Goal: Task Accomplishment & Management: Complete application form

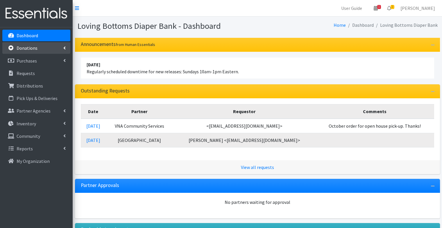
scroll to position [110, 0]
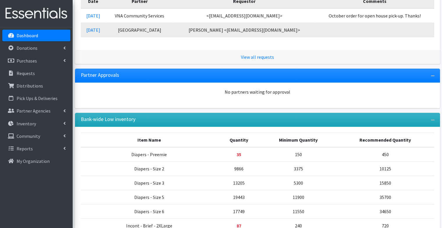
click at [43, 36] on link "Dashboard" at bounding box center [36, 36] width 68 height 12
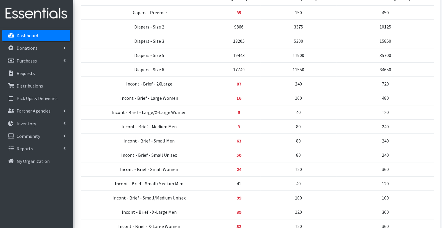
scroll to position [324, 0]
click at [36, 72] on link "Requests" at bounding box center [36, 73] width 68 height 12
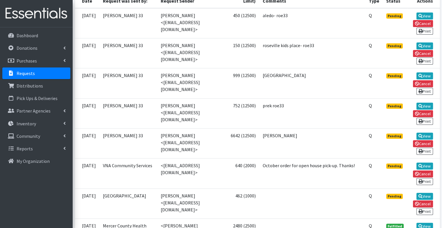
scroll to position [172, 0]
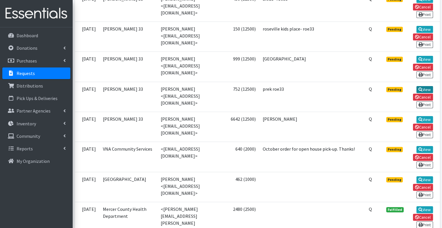
click at [423, 86] on link "View" at bounding box center [425, 89] width 17 height 7
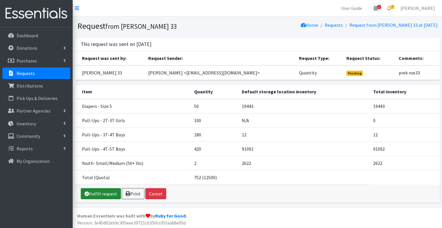
click at [112, 195] on link "Fulfill request" at bounding box center [101, 193] width 40 height 11
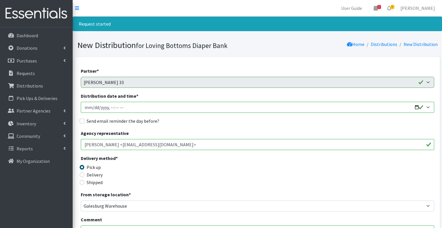
click at [416, 107] on input "Distribution date and time *" at bounding box center [258, 107] width 354 height 11
type input "2025-10-01T09:00"
click at [220, 122] on div "Send email reminder the day before?" at bounding box center [258, 120] width 354 height 7
click at [116, 122] on label "Send email reminder the day before?" at bounding box center [123, 120] width 73 height 7
click at [84, 122] on input "Send email reminder the day before?" at bounding box center [82, 121] width 5 height 5
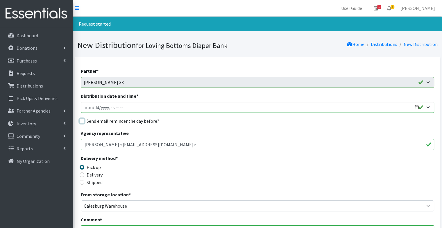
checkbox input "true"
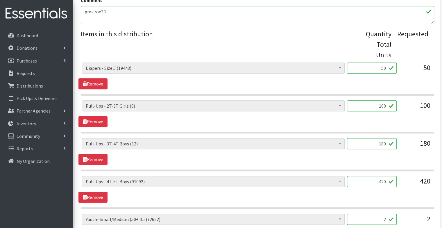
scroll to position [220, 0]
drag, startPoint x: 376, startPoint y: 180, endPoint x: 399, endPoint y: 182, distance: 22.7
click at [399, 182] on div "Diapers - Newborn (8137) Diapers - Preemie (35) Diapers - Size 1 (118779) Diape…" at bounding box center [257, 184] width 351 height 16
type input "600"
click at [92, 158] on link "Remove" at bounding box center [93, 159] width 29 height 11
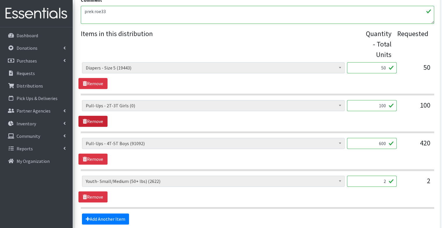
click at [101, 117] on link "Remove" at bounding box center [93, 121] width 29 height 11
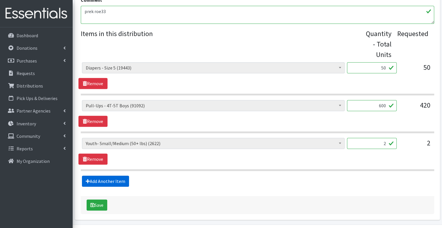
click at [110, 180] on link "Add Another Item" at bounding box center [105, 181] width 47 height 11
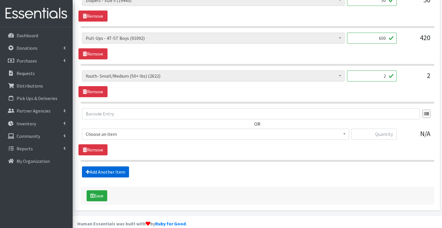
scroll to position [295, 0]
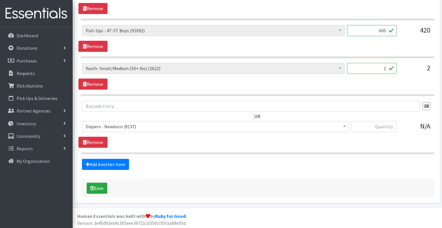
click at [117, 127] on span "Diapers - Newborn (8137)" at bounding box center [216, 126] width 260 height 8
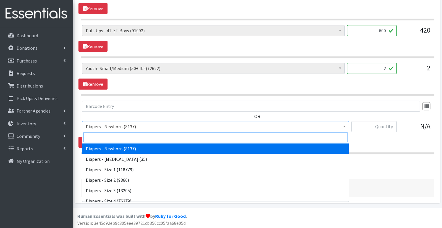
click at [115, 136] on input "search" at bounding box center [215, 137] width 264 height 10
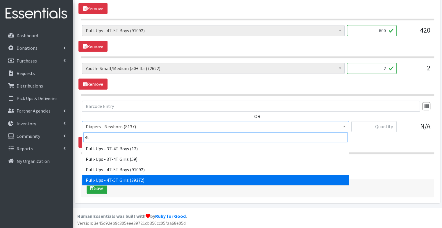
type input "4t"
select select "1302"
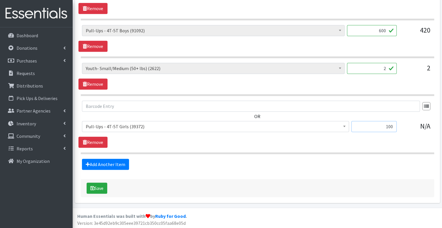
type input "100"
click at [173, 150] on section "OR Diapers - Newborn (8137) Diapers - Preemie (35) Diapers - Size 1 (118779) Di…" at bounding box center [258, 128] width 354 height 54
drag, startPoint x: 383, startPoint y: 69, endPoint x: 408, endPoint y: 69, distance: 25.6
click at [408, 69] on div "Diapers - Newborn (8137) Diapers - Preemie (35) Diapers - Size 1 (118779) Diape…" at bounding box center [257, 71] width 351 height 16
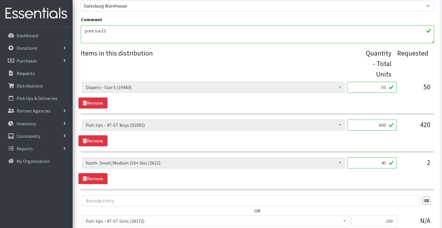
scroll to position [200, 0]
type input "40"
click at [140, 33] on textarea "prek roe33" at bounding box center [258, 34] width 354 height 18
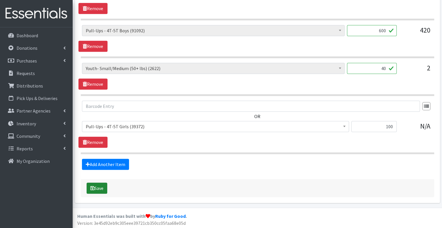
type textarea "prek roe33 The only pull ups we have right now are 4t5t"
click at [99, 186] on button "Save" at bounding box center [97, 188] width 21 height 11
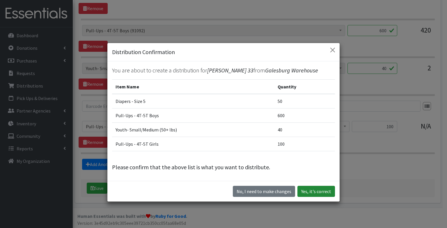
click at [312, 195] on button "Yes, it's correct" at bounding box center [316, 191] width 38 height 11
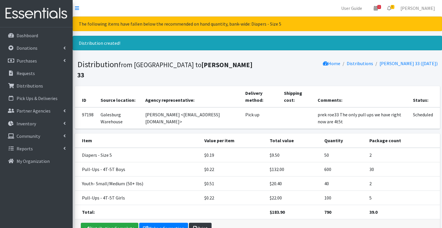
click at [200, 223] on link "Print" at bounding box center [200, 228] width 23 height 11
click at [33, 78] on link "Requests" at bounding box center [36, 73] width 68 height 12
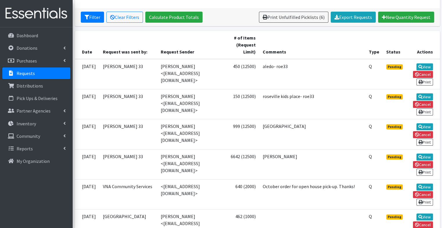
scroll to position [108, 0]
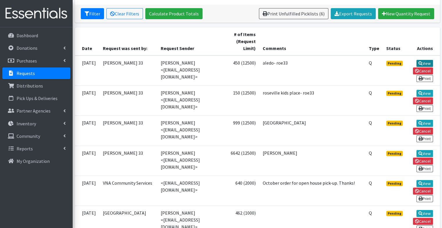
click at [425, 62] on link "View" at bounding box center [425, 63] width 17 height 7
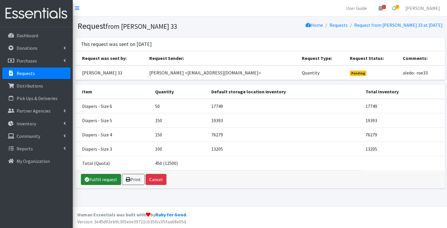
click at [98, 177] on link "Fulfill request" at bounding box center [101, 179] width 40 height 11
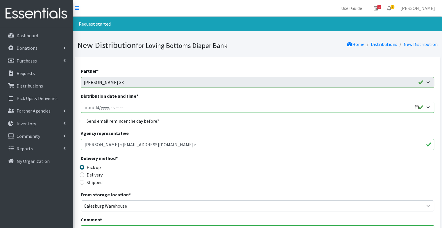
click at [418, 106] on input "Distribution date and time *" at bounding box center [258, 107] width 354 height 11
type input "2025-10-01T23:59"
click at [209, 130] on div "Agency representative Hailey Worden <hworden@roe33.net>" at bounding box center [258, 140] width 354 height 20
click at [126, 122] on label "Send email reminder the day before?" at bounding box center [123, 120] width 73 height 7
click at [84, 122] on input "Send email reminder the day before?" at bounding box center [82, 121] width 5 height 5
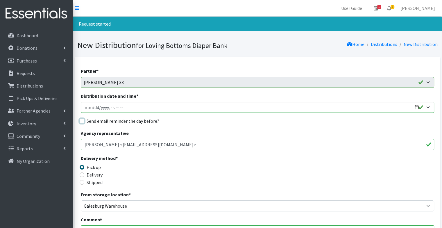
checkbox input "true"
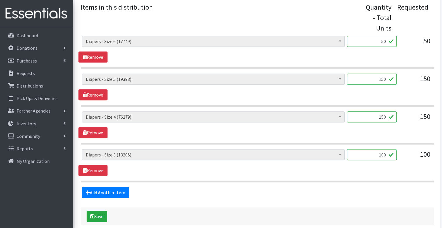
scroll to position [247, 0]
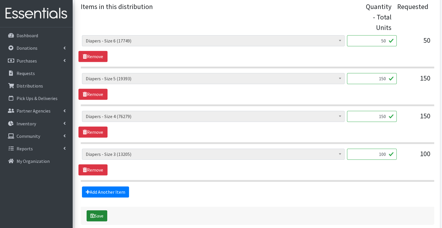
click at [95, 216] on button "Save" at bounding box center [97, 215] width 21 height 11
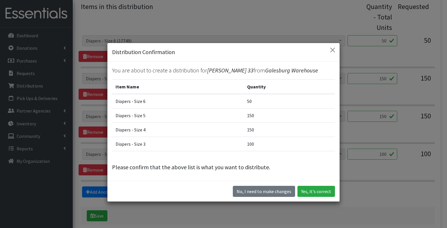
click at [299, 185] on div "No, I need to make changes Yes, it's correct" at bounding box center [223, 191] width 232 height 21
click at [312, 191] on button "Yes, it's correct" at bounding box center [316, 191] width 38 height 11
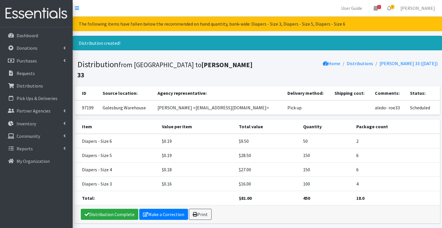
scroll to position [11, 0]
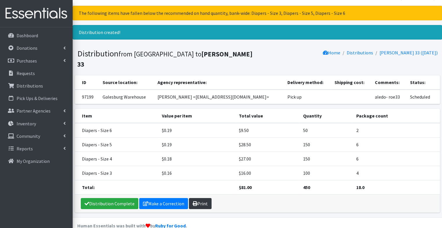
click at [201, 198] on link "Print" at bounding box center [200, 203] width 23 height 11
click at [38, 76] on link "Requests" at bounding box center [36, 73] width 68 height 12
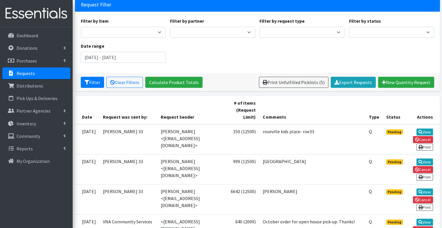
scroll to position [42, 0]
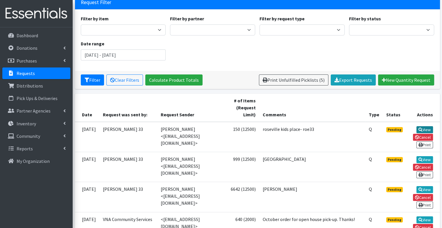
click at [420, 128] on icon at bounding box center [421, 130] width 4 height 4
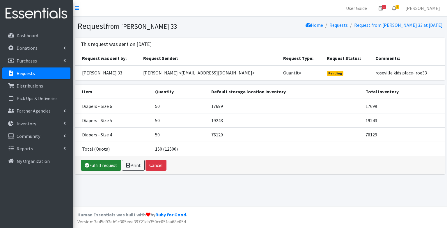
click at [99, 163] on link "Fulfill request" at bounding box center [101, 165] width 40 height 11
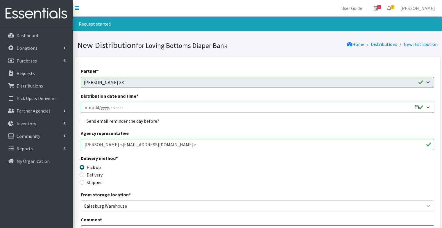
click at [417, 108] on input "Distribution date and time *" at bounding box center [258, 107] width 354 height 11
type input "[DATE]T09:03"
click at [213, 124] on fieldset "Send email reminder the day before?" at bounding box center [258, 121] width 354 height 8
click at [155, 120] on label "Send email reminder the day before?" at bounding box center [123, 120] width 73 height 7
click at [84, 120] on input "Send email reminder the day before?" at bounding box center [82, 121] width 5 height 5
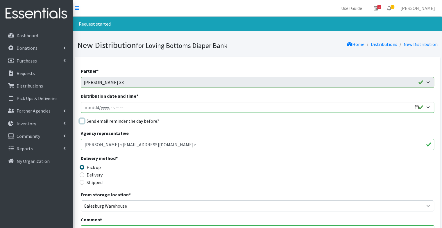
checkbox input "true"
click at [179, 122] on div "Send email reminder the day before?" at bounding box center [258, 120] width 354 height 7
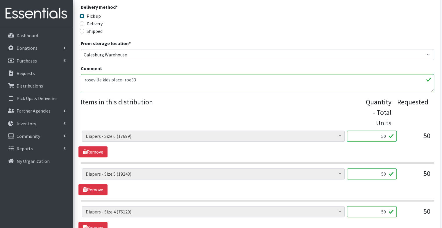
scroll to position [237, 0]
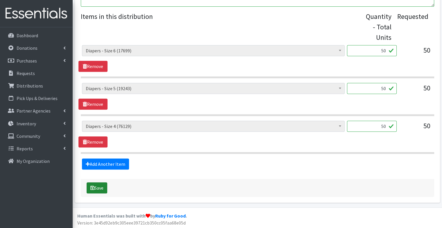
click at [94, 186] on icon "submit" at bounding box center [92, 188] width 4 height 5
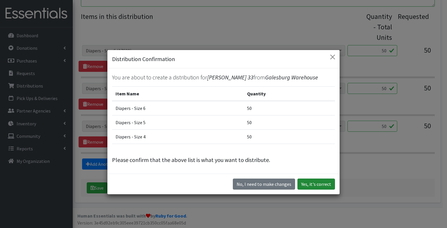
click at [304, 185] on button "Yes, it's correct" at bounding box center [316, 184] width 38 height 11
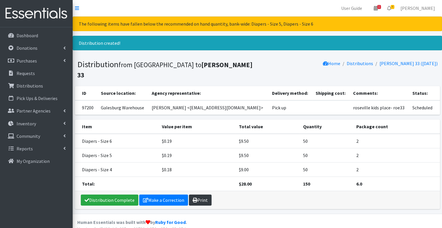
click at [203, 195] on link "Print" at bounding box center [200, 200] width 23 height 11
click at [40, 74] on link "Requests" at bounding box center [36, 73] width 68 height 12
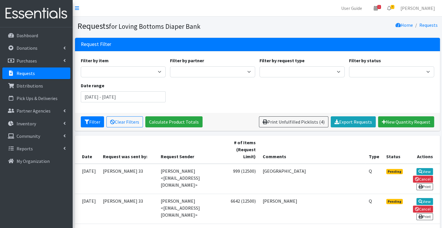
scroll to position [63, 0]
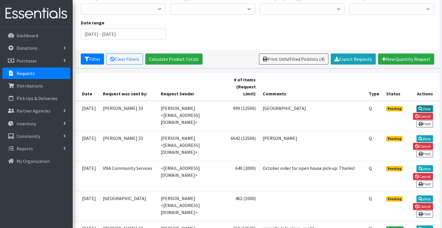
click at [426, 107] on link "View" at bounding box center [425, 108] width 17 height 7
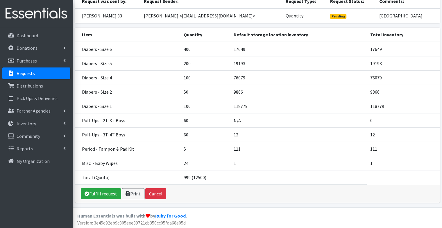
scroll to position [57, 0]
click at [96, 191] on link "Fulfill request" at bounding box center [101, 193] width 40 height 11
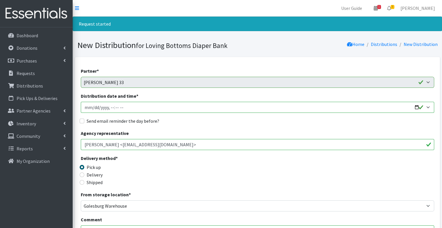
click at [415, 107] on input "Distribution date and time *" at bounding box center [258, 107] width 354 height 11
type input "[DATE]T09:04"
click at [136, 122] on label "Send email reminder the day before?" at bounding box center [123, 120] width 73 height 7
click at [84, 122] on input "Send email reminder the day before?" at bounding box center [82, 121] width 5 height 5
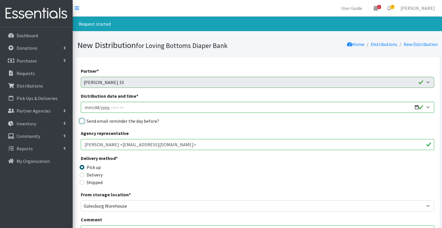
checkbox input "true"
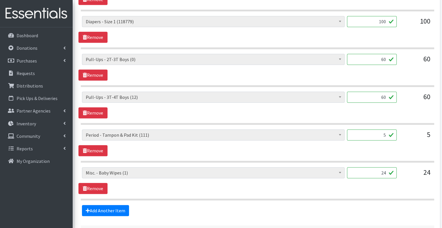
scroll to position [417, 0]
click at [111, 201] on fieldset "Items in this distribution Quantity - Total Units Requested Diapers - Newborn (…" at bounding box center [258, 23] width 354 height 385
click at [113, 206] on link "Add Another Item" at bounding box center [105, 210] width 47 height 11
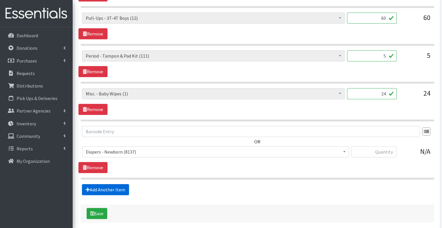
scroll to position [520, 0]
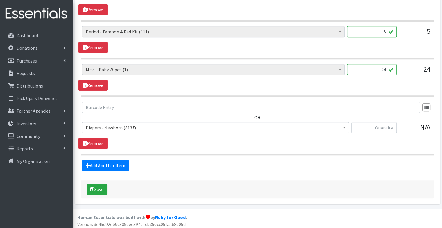
click at [133, 124] on span "Diapers - Newborn (8137)" at bounding box center [216, 128] width 260 height 8
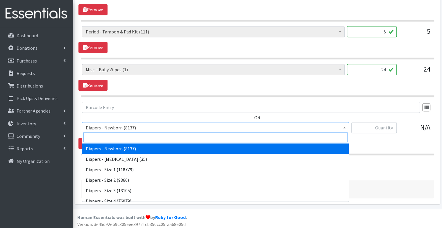
click at [130, 136] on input "search" at bounding box center [215, 137] width 264 height 10
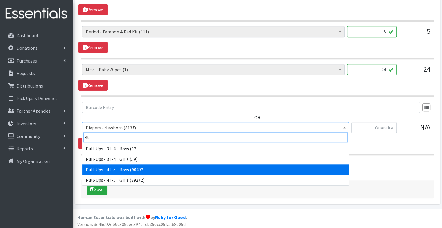
type input "4t"
select select "79"
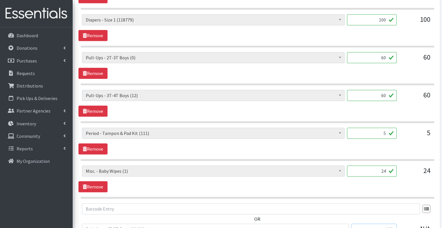
scroll to position [421, 0]
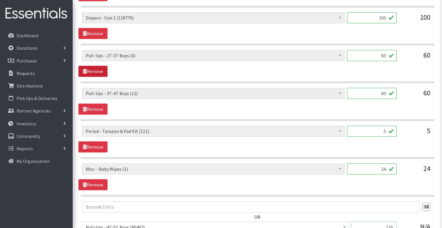
type input "120"
click at [89, 72] on link "Remove" at bounding box center [93, 71] width 29 height 11
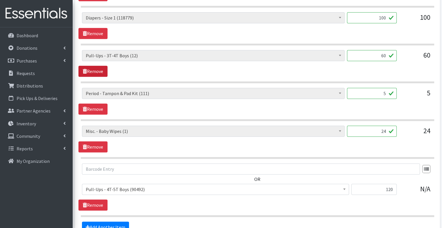
click at [92, 70] on link "Remove" at bounding box center [93, 71] width 29 height 11
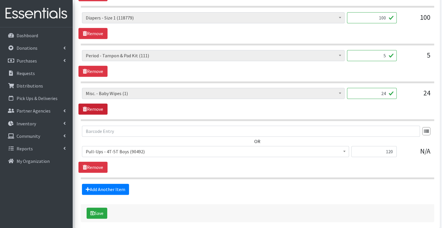
click at [99, 107] on link "Remove" at bounding box center [93, 109] width 29 height 11
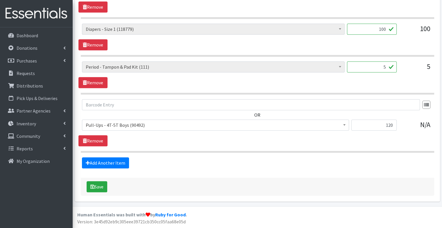
scroll to position [407, 0]
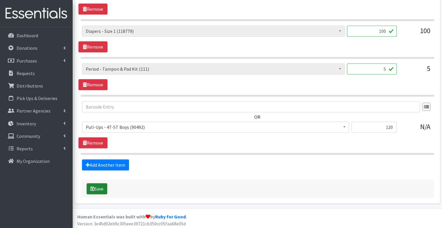
click at [99, 185] on button "Save" at bounding box center [97, 188] width 21 height 11
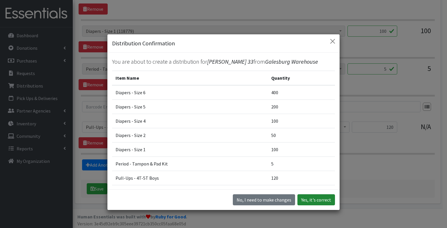
click at [316, 202] on button "Yes, it's correct" at bounding box center [316, 199] width 38 height 11
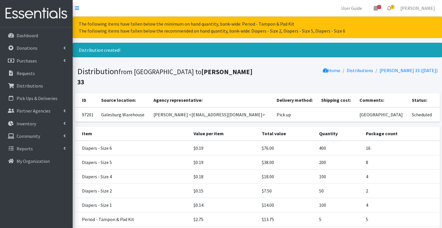
scroll to position [60, 0]
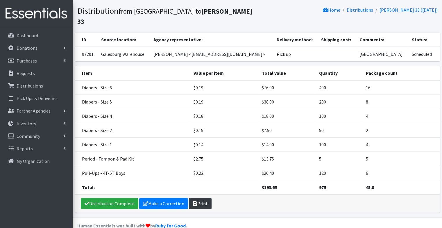
click at [204, 198] on link "Print" at bounding box center [200, 203] width 23 height 11
click at [36, 73] on link "Requests" at bounding box center [36, 73] width 68 height 12
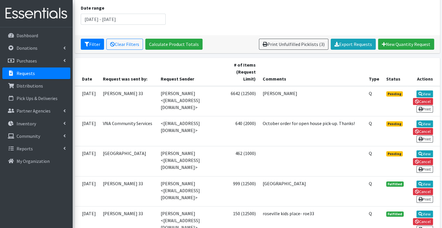
scroll to position [81, 0]
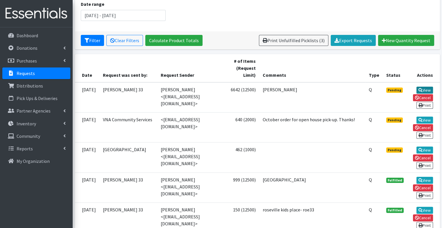
click at [426, 87] on link "View" at bounding box center [425, 90] width 17 height 7
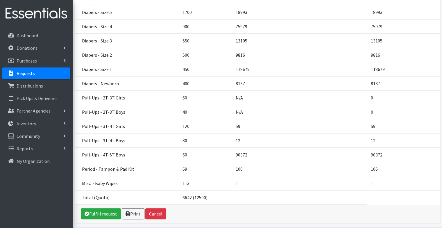
scroll to position [111, 0]
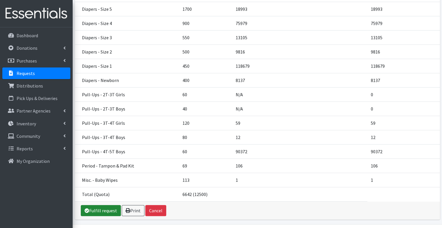
click at [100, 208] on link "Fulfill request" at bounding box center [101, 210] width 40 height 11
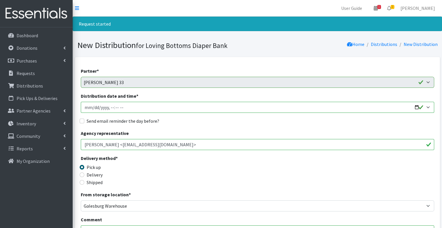
click at [418, 107] on input "Distribution date and time *" at bounding box center [258, 107] width 354 height 11
type input "2025-10-01T09:06"
click at [153, 120] on label "Send email reminder the day before?" at bounding box center [123, 120] width 73 height 7
click at [84, 120] on input "Send email reminder the day before?" at bounding box center [82, 121] width 5 height 5
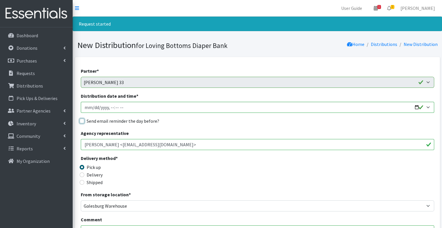
checkbox input "true"
click at [183, 124] on fieldset "Send email reminder the day before?" at bounding box center [258, 121] width 354 height 8
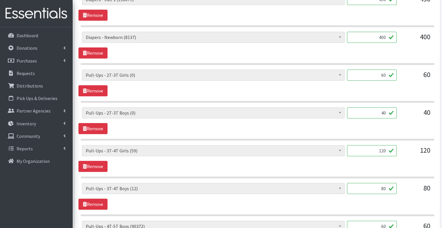
scroll to position [477, 0]
drag, startPoint x: 377, startPoint y: 151, endPoint x: 392, endPoint y: 154, distance: 16.0
click at [392, 154] on input "120" at bounding box center [372, 150] width 50 height 11
type input "180"
click at [101, 88] on link "Remove" at bounding box center [93, 90] width 29 height 11
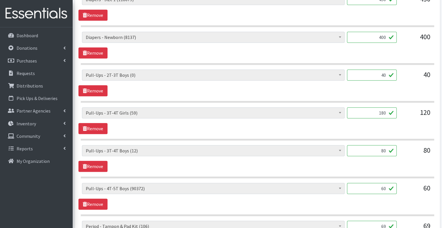
drag, startPoint x: 376, startPoint y: 189, endPoint x: 410, endPoint y: 188, distance: 34.4
click at [410, 188] on div "Diapers - Newborn (8137) Diapers - Preemie (35) Diapers - Size 1 (118679) Diape…" at bounding box center [257, 191] width 351 height 16
type input "180"
click at [91, 162] on link "Remove" at bounding box center [93, 166] width 29 height 11
click at [99, 90] on link "Remove" at bounding box center [93, 90] width 29 height 11
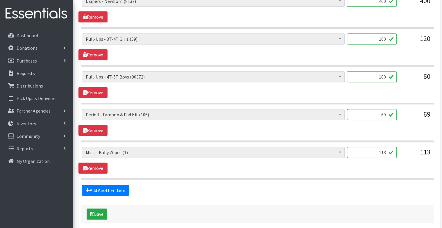
scroll to position [513, 0]
click at [98, 166] on link "Remove" at bounding box center [93, 168] width 29 height 11
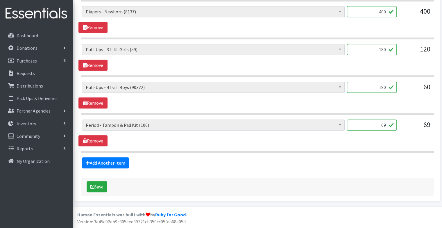
scroll to position [500, 0]
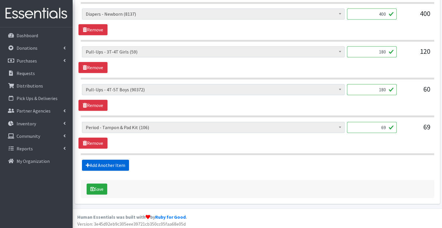
click at [102, 161] on link "Add Another Item" at bounding box center [105, 165] width 47 height 11
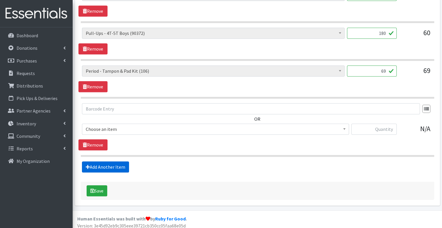
scroll to position [558, 0]
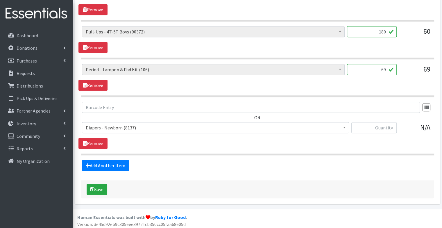
click at [113, 124] on span "Diapers - Newborn (8137)" at bounding box center [216, 128] width 260 height 8
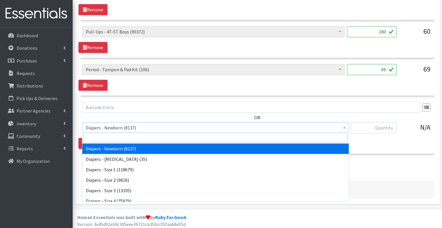
click at [113, 137] on input "search" at bounding box center [215, 137] width 264 height 10
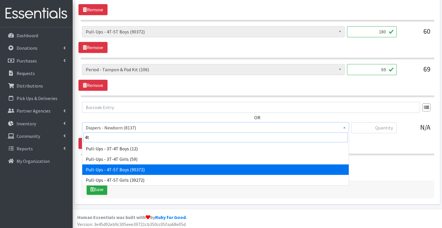
type input "4t"
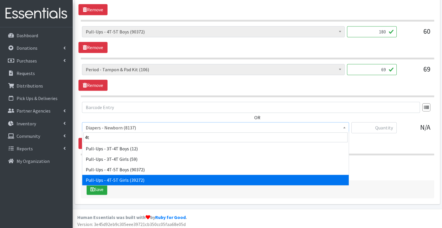
select select "1302"
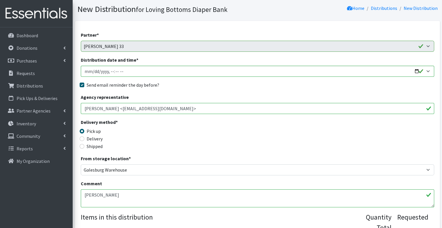
scroll to position [37, 0]
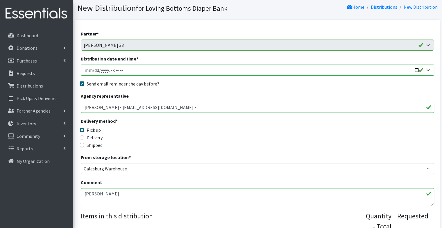
type input "180"
click at [121, 193] on textarea "[PERSON_NAME]" at bounding box center [258, 197] width 354 height 18
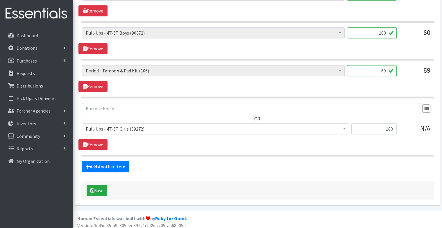
scroll to position [558, 0]
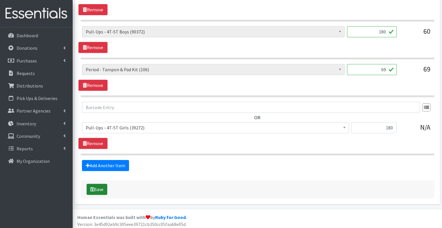
type textarea "knox The only pull up sizes we have right now are 4t5t"
click at [99, 188] on button "Save" at bounding box center [97, 189] width 21 height 11
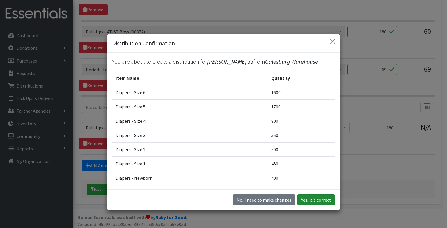
click at [321, 198] on button "Yes, it's correct" at bounding box center [316, 199] width 38 height 11
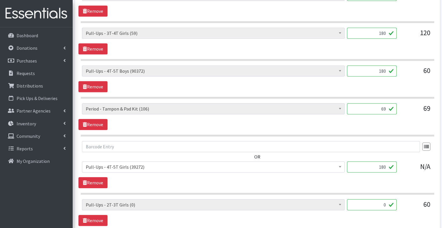
scroll to position [527, 0]
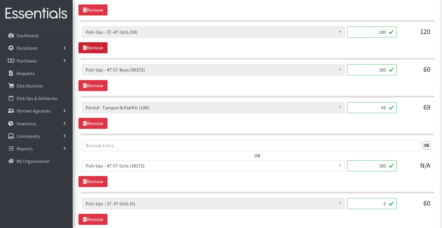
click at [102, 46] on link "Remove" at bounding box center [93, 47] width 29 height 11
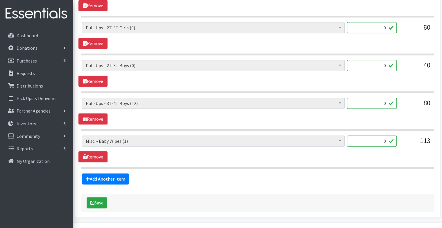
scroll to position [665, 0]
click at [97, 200] on button "Save" at bounding box center [97, 202] width 21 height 11
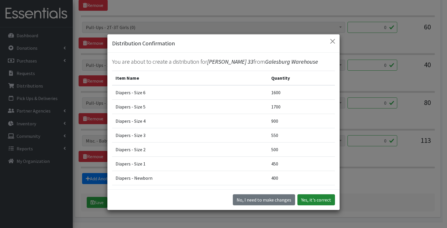
click at [306, 195] on button "Yes, it's correct" at bounding box center [316, 199] width 38 height 11
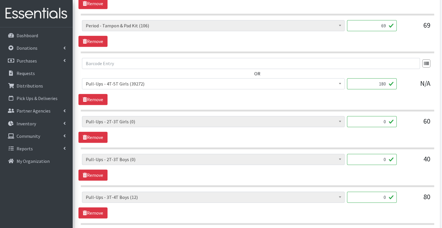
scroll to position [593, 0]
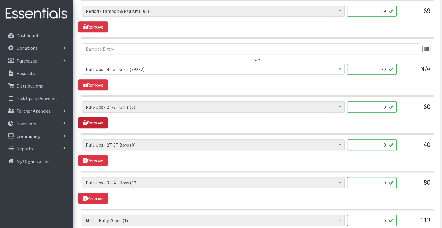
click at [97, 120] on link "Remove" at bounding box center [93, 122] width 29 height 11
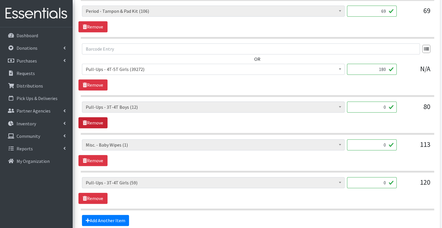
click at [97, 120] on link "Remove" at bounding box center [93, 122] width 29 height 11
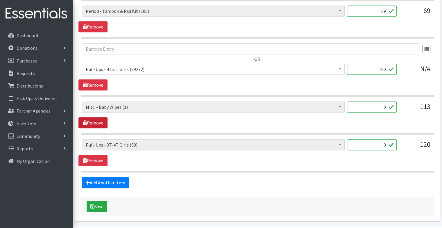
click at [97, 120] on link "Remove" at bounding box center [93, 122] width 29 height 11
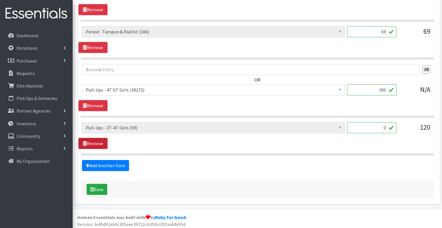
click at [101, 139] on link "Remove" at bounding box center [93, 143] width 29 height 11
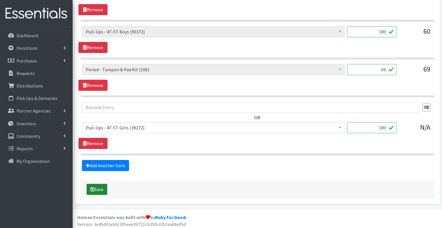
click at [96, 188] on button "Save" at bounding box center [97, 189] width 21 height 11
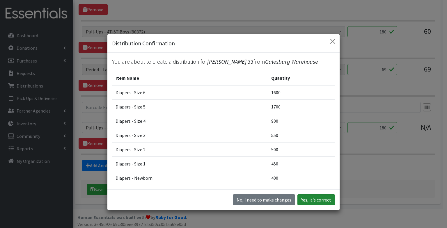
click at [315, 200] on button "Yes, it's correct" at bounding box center [316, 199] width 38 height 11
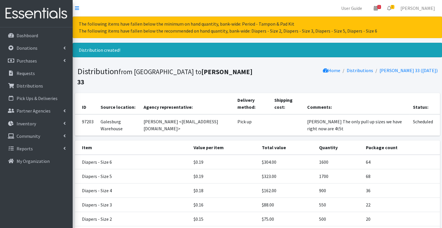
scroll to position [117, 0]
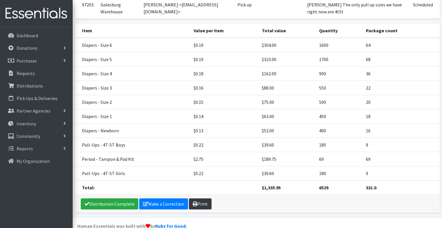
click at [201, 198] on link "Print" at bounding box center [200, 203] width 23 height 11
click at [28, 73] on p "Requests" at bounding box center [26, 73] width 18 height 6
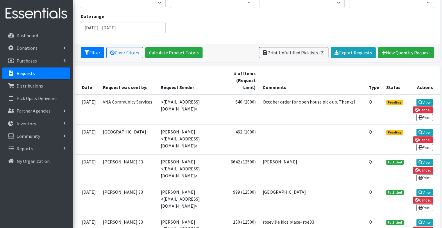
scroll to position [70, 0]
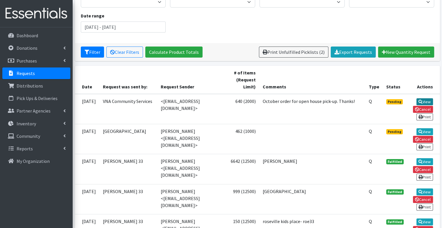
click at [422, 101] on link "View" at bounding box center [425, 101] width 17 height 7
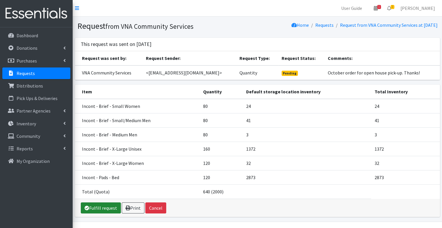
drag, startPoint x: 266, startPoint y: 107, endPoint x: 104, endPoint y: 207, distance: 190.5
click at [104, 207] on link "Fulfill request" at bounding box center [101, 207] width 40 height 11
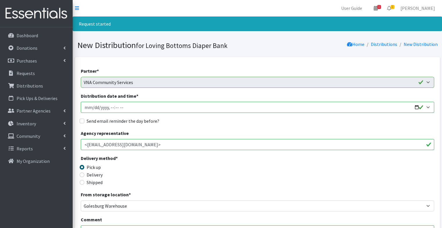
click at [418, 106] on input "Distribution date and time *" at bounding box center [258, 107] width 354 height 11
type input "[DATE]T17:39"
click at [218, 122] on div "Send email reminder the day before?" at bounding box center [258, 120] width 354 height 7
click at [130, 122] on label "Send email reminder the day before?" at bounding box center [123, 120] width 73 height 7
click at [84, 122] on input "Send email reminder the day before?" at bounding box center [82, 121] width 5 height 5
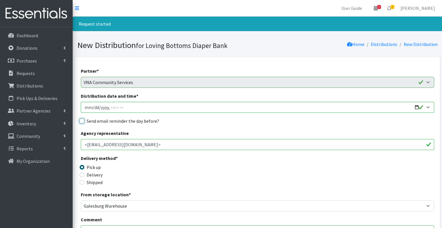
checkbox input "true"
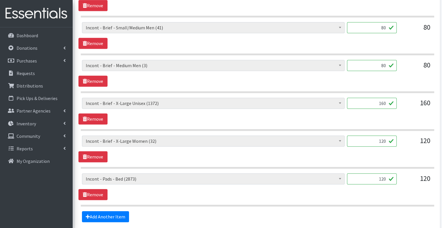
scroll to position [300, 0]
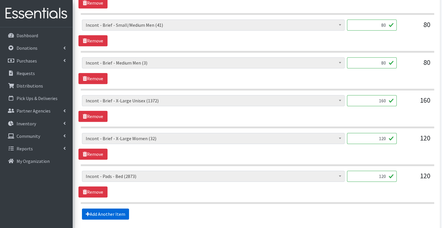
click at [116, 209] on link "Add Another Item" at bounding box center [105, 214] width 47 height 11
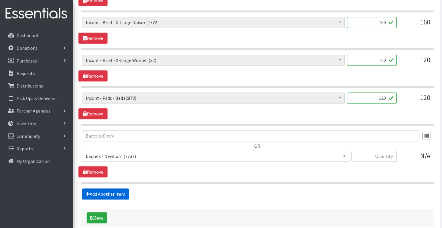
scroll to position [378, 0]
drag, startPoint x: 375, startPoint y: 22, endPoint x: 405, endPoint y: 31, distance: 31.6
click at [405, 31] on div "Diapers - Newborn (7737) Diapers - [MEDICAL_DATA] (35) Diapers - Size 1 (118229…" at bounding box center [257, 25] width 351 height 16
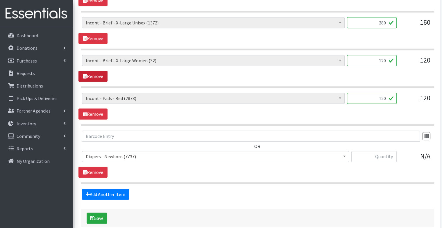
type input "280"
click at [96, 75] on link "Remove" at bounding box center [93, 76] width 29 height 11
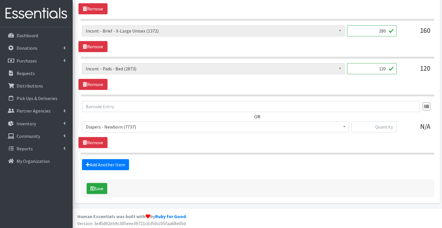
scroll to position [339, 0]
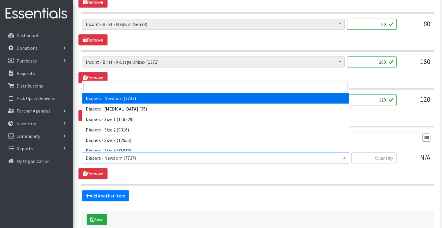
click at [150, 157] on span "Diapers - Newborn (7737)" at bounding box center [216, 158] width 260 height 8
click at [154, 84] on input "search" at bounding box center [215, 87] width 264 height 10
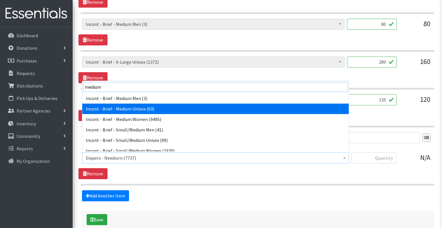
type input "medium"
select select "89"
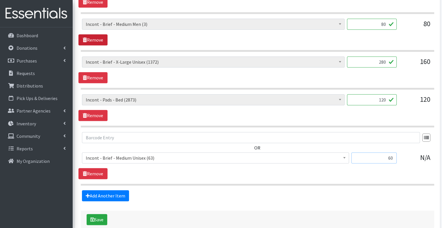
type input "60"
click at [101, 42] on link "Remove" at bounding box center [93, 39] width 29 height 11
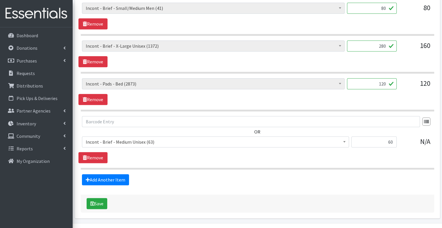
scroll to position [317, 0]
drag, startPoint x: 381, startPoint y: 8, endPoint x: 402, endPoint y: 9, distance: 21.6
click at [402, 9] on div "Diapers - Newborn (7737) Diapers - [MEDICAL_DATA] (35) Diapers - Size 1 (118229…" at bounding box center [257, 11] width 351 height 16
type input "40"
click at [105, 179] on link "Add Another Item" at bounding box center [105, 179] width 47 height 11
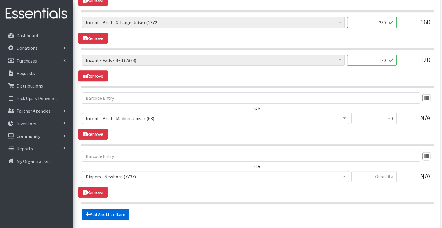
scroll to position [390, 0]
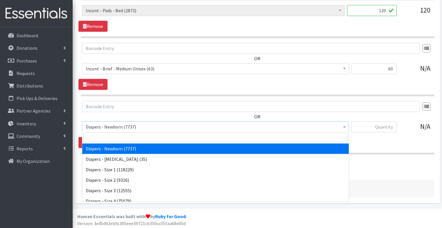
click at [115, 126] on span "Diapers - Newborn (7737)" at bounding box center [216, 127] width 260 height 8
click at [115, 135] on input "search" at bounding box center [215, 137] width 264 height 10
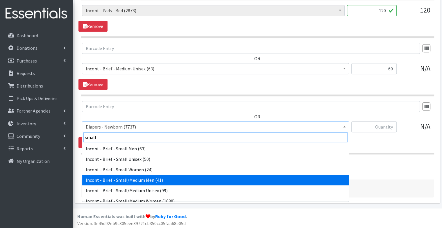
type input "small"
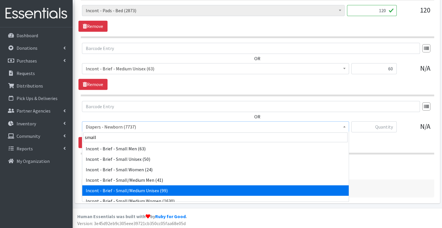
select select "11060"
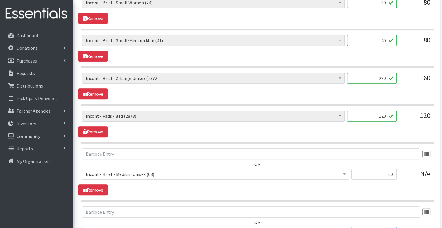
scroll to position [284, 0]
type input "40"
click at [97, 55] on link "Remove" at bounding box center [93, 56] width 29 height 11
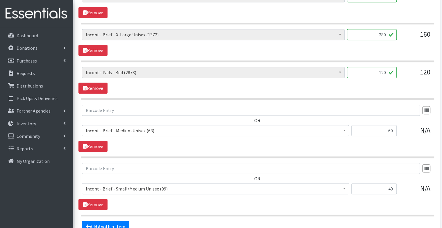
scroll to position [352, 0]
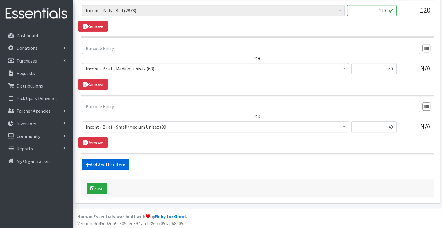
click at [114, 162] on link "Add Another Item" at bounding box center [105, 164] width 47 height 11
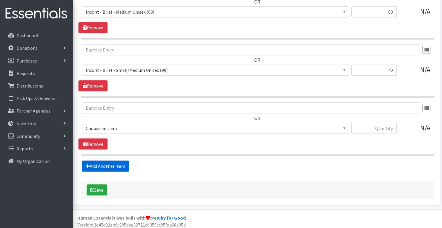
scroll to position [411, 0]
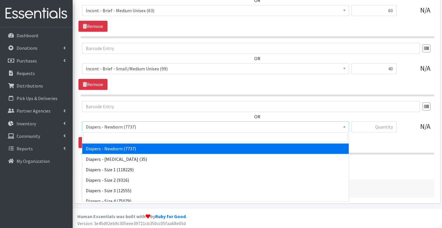
click at [113, 121] on span "Diapers - Newborn (7737)" at bounding box center [215, 126] width 267 height 11
click at [111, 136] on input "search" at bounding box center [215, 137] width 264 height 10
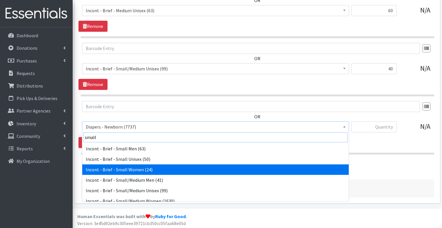
type input "small"
select select "12731"
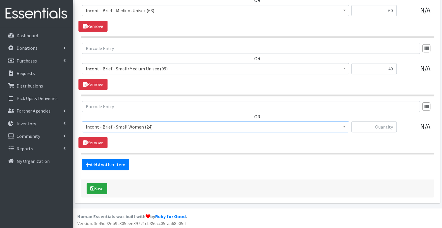
click at [177, 124] on span "Incont - Brief - Small Women (24)" at bounding box center [216, 127] width 260 height 8
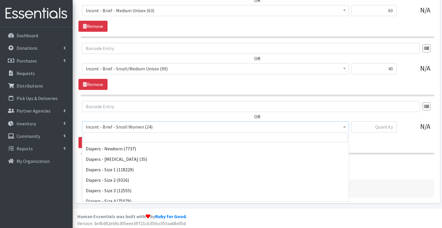
scroll to position [199, 0]
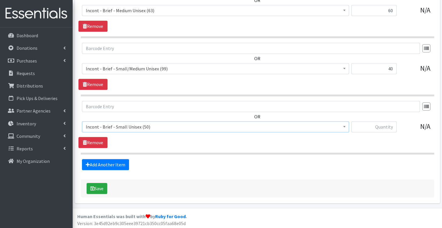
select select "90"
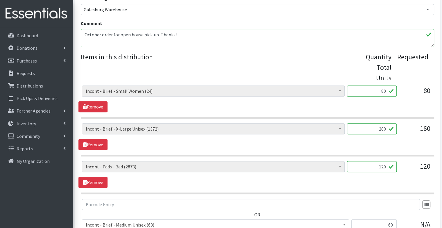
scroll to position [200, 0]
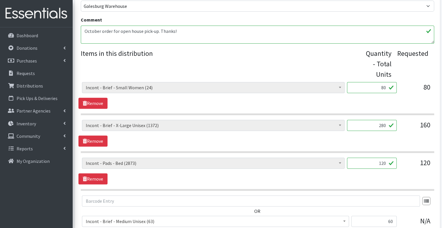
drag, startPoint x: 380, startPoint y: 88, endPoint x: 425, endPoint y: 93, distance: 44.8
click at [425, 93] on div "Diapers - Newborn (7737) Diapers - [MEDICAL_DATA] (35) Diapers - Size 1 (118229…" at bounding box center [257, 90] width 351 height 16
type input "20"
click at [394, 102] on div "Diapers - Newborn (7737) Diapers - [MEDICAL_DATA] (35) Diapers - Size 1 (118229…" at bounding box center [258, 95] width 358 height 27
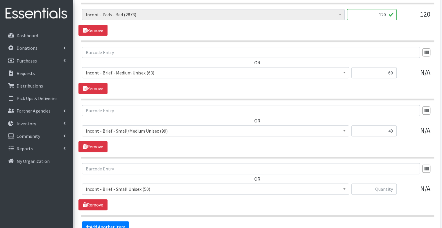
scroll to position [349, 0]
click at [380, 190] on input "text" at bounding box center [374, 188] width 45 height 11
type input "40"
click at [297, 192] on span "Incont - Brief - Small Unisex (50)" at bounding box center [215, 188] width 267 height 11
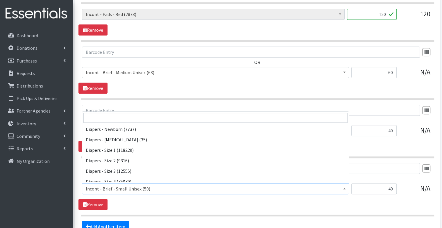
scroll to position [199, 0]
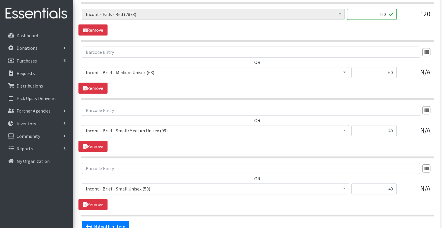
click at [260, 143] on div "OR Diapers - Newborn (7737) Diapers - [MEDICAL_DATA] (35) Diapers - Size 1 (118…" at bounding box center [258, 128] width 358 height 47
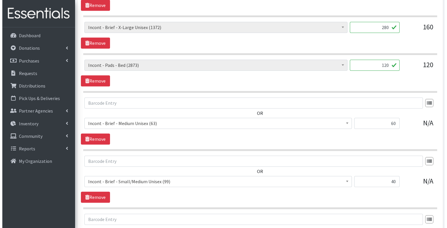
scroll to position [411, 0]
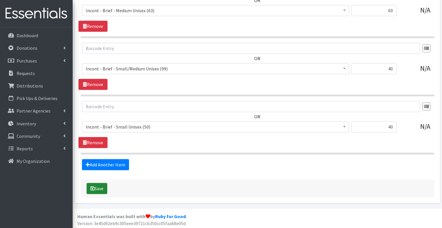
click at [102, 185] on button "Save" at bounding box center [97, 188] width 21 height 11
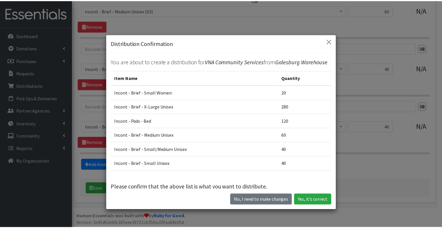
scroll to position [19, 0]
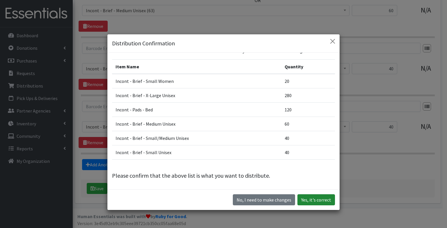
click at [305, 200] on button "Yes, it's correct" at bounding box center [316, 199] width 38 height 11
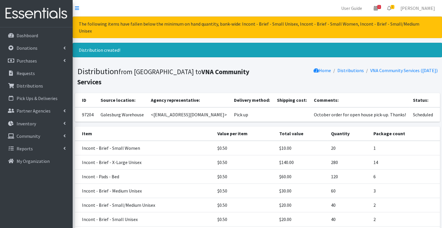
scroll to position [49, 0]
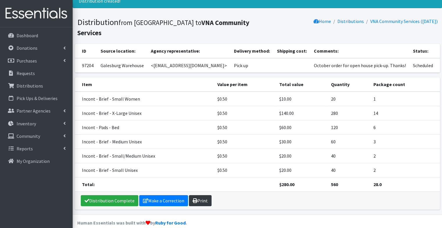
click at [200, 195] on link "Print" at bounding box center [200, 200] width 23 height 11
click at [39, 69] on link "Requests" at bounding box center [36, 73] width 68 height 12
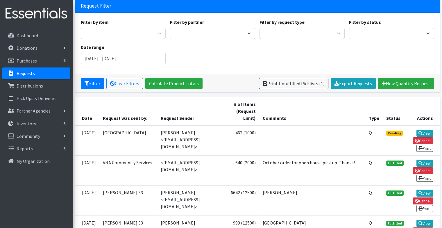
scroll to position [39, 0]
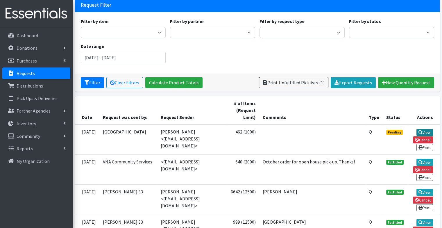
click at [424, 129] on link "View" at bounding box center [425, 132] width 17 height 7
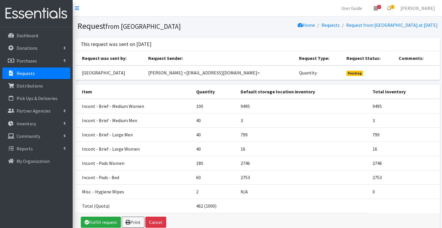
scroll to position [35, 0]
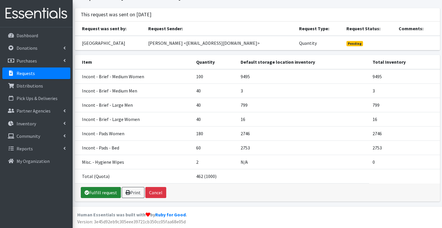
click at [101, 191] on link "Fulfill request" at bounding box center [101, 192] width 40 height 11
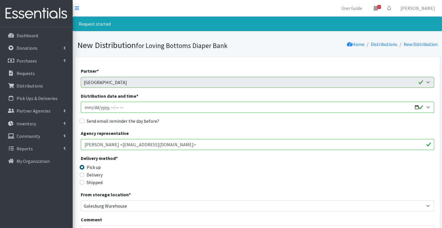
click at [413, 102] on input "Distribution date and time *" at bounding box center [258, 107] width 354 height 11
click at [419, 110] on input "Distribution date and time *" at bounding box center [258, 107] width 354 height 11
type input "2025-10-15T09:03"
click at [214, 130] on div "Agency representative Michelle Robinson <micheller.mcsc@gmail.com>" at bounding box center [258, 140] width 354 height 20
click at [142, 118] on label "Send email reminder the day before?" at bounding box center [123, 120] width 73 height 7
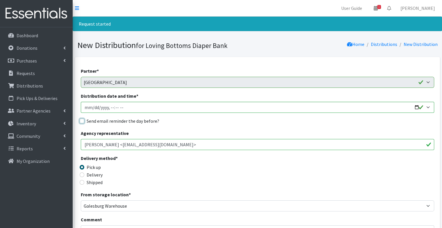
click at [84, 119] on input "Send email reminder the day before?" at bounding box center [82, 121] width 5 height 5
checkbox input "true"
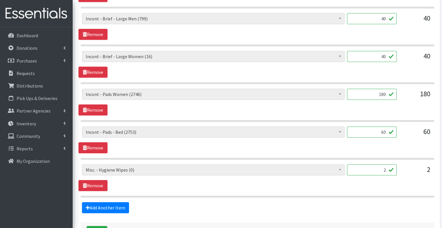
scroll to position [345, 0]
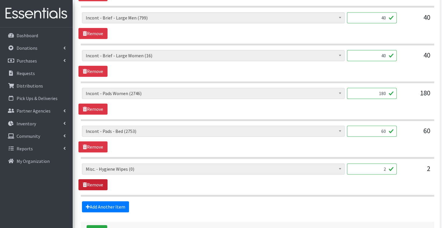
click at [102, 181] on link "Remove" at bounding box center [93, 184] width 29 height 11
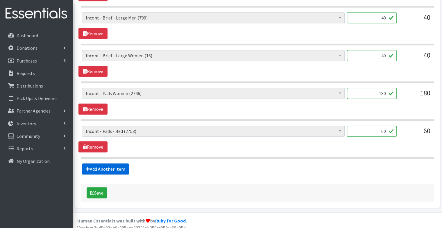
click at [105, 168] on link "Add Another Item" at bounding box center [105, 168] width 47 height 11
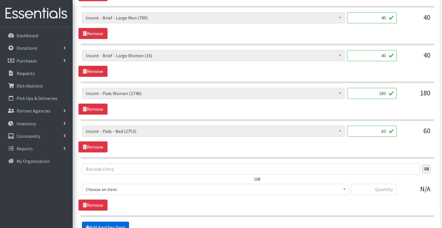
scroll to position [407, 0]
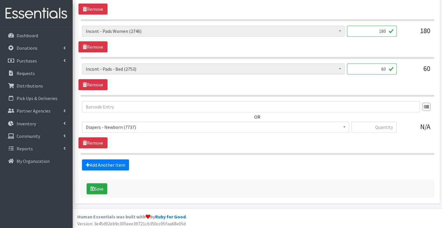
click at [138, 128] on span "Diapers - Newborn (7737)" at bounding box center [216, 127] width 260 height 8
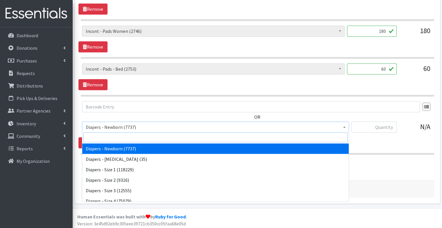
click at [139, 135] on input "search" at bounding box center [215, 137] width 264 height 10
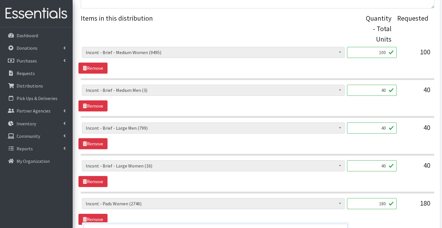
scroll to position [238, 0]
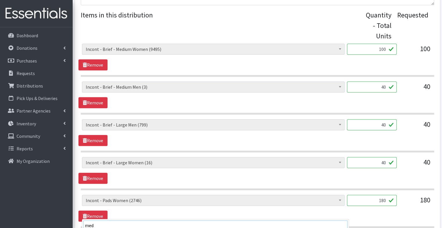
type input "medi"
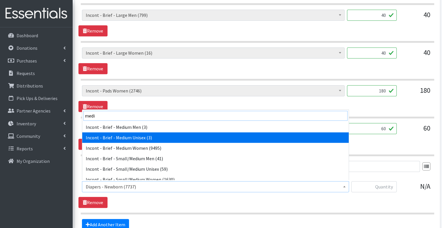
scroll to position [348, 0]
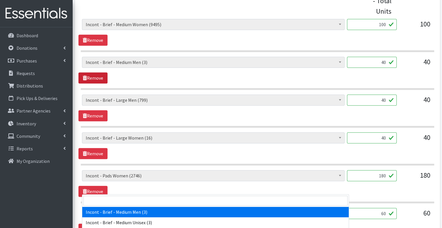
click at [106, 97] on div "Diapers - Newborn (7737) Diapers - Preemie (35) Diapers - Size 1 (118229) Diape…" at bounding box center [258, 159] width 354 height 280
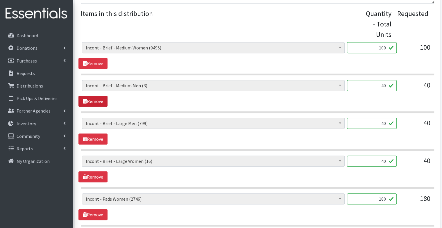
scroll to position [238, 0]
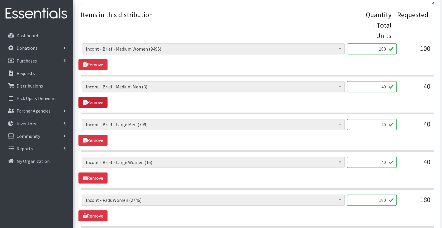
click at [104, 101] on link "Remove" at bounding box center [93, 102] width 29 height 11
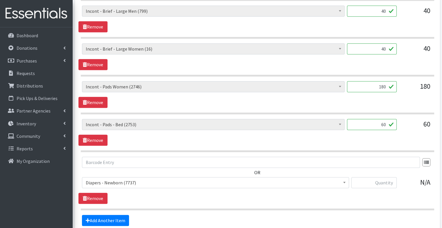
scroll to position [316, 0]
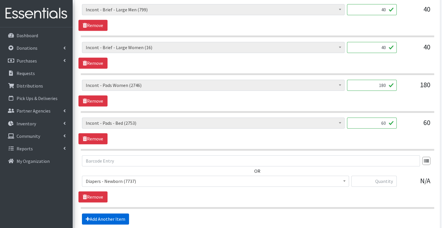
click at [120, 215] on link "Add Another Item" at bounding box center [105, 218] width 47 height 11
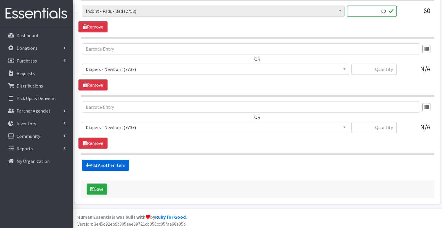
scroll to position [428, 0]
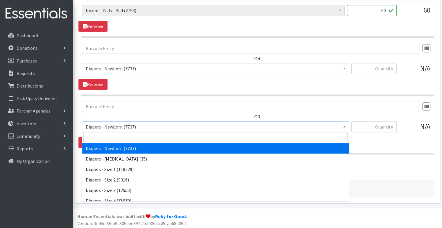
click at [124, 123] on span "Diapers - Newborn (7737)" at bounding box center [216, 127] width 260 height 8
click at [119, 135] on input "search" at bounding box center [215, 137] width 264 height 10
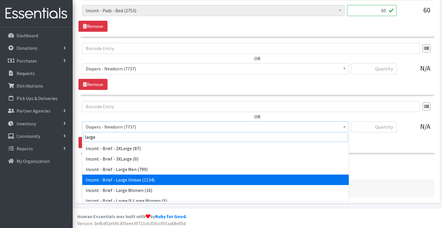
type input "large"
select select "91"
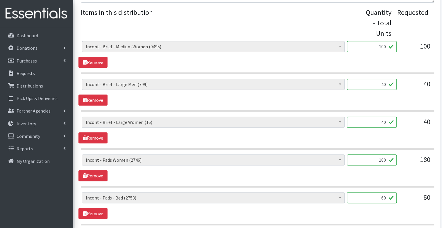
scroll to position [241, 0]
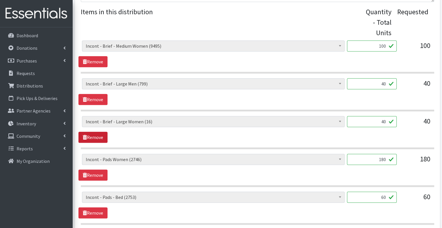
click at [102, 132] on link "Remove" at bounding box center [93, 137] width 29 height 11
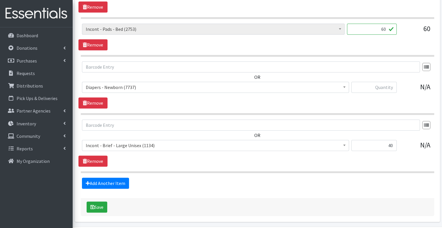
scroll to position [373, 0]
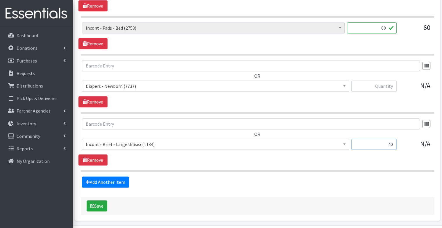
drag, startPoint x: 383, startPoint y: 142, endPoint x: 430, endPoint y: 143, distance: 46.8
click at [430, 143] on div "Diapers - Newborn (7737) Diapers - Preemie (35) Diapers - Size 1 (118229) Diape…" at bounding box center [257, 147] width 351 height 16
type input "60"
click at [331, 106] on section "OR Diapers - Newborn (7737) Diapers - Preemie (35) Diapers - Size 1 (118229) Di…" at bounding box center [258, 87] width 354 height 54
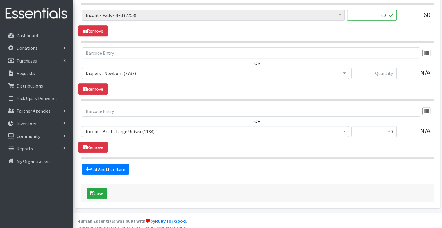
scroll to position [390, 0]
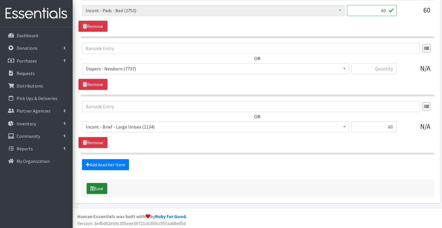
click at [101, 188] on button "Save" at bounding box center [97, 188] width 21 height 11
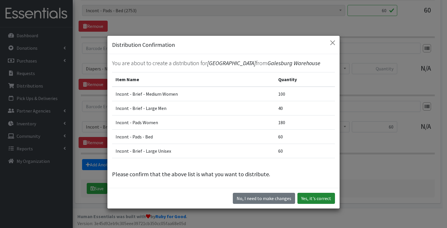
click at [318, 204] on button "Yes, it's correct" at bounding box center [316, 198] width 38 height 11
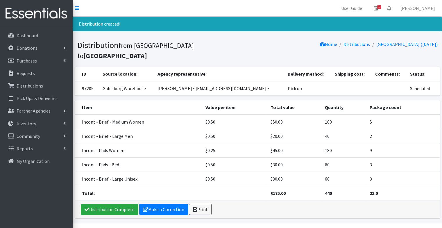
scroll to position [16, 0]
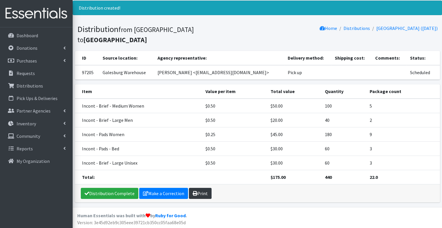
click at [197, 194] on link "Print" at bounding box center [200, 193] width 23 height 11
click at [40, 72] on link "Requests" at bounding box center [36, 73] width 68 height 12
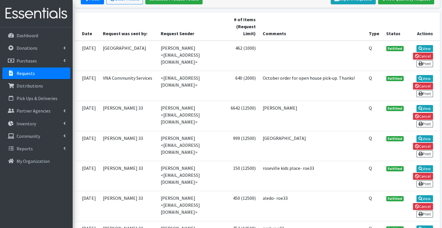
scroll to position [124, 0]
